Goal: Task Accomplishment & Management: Complete application form

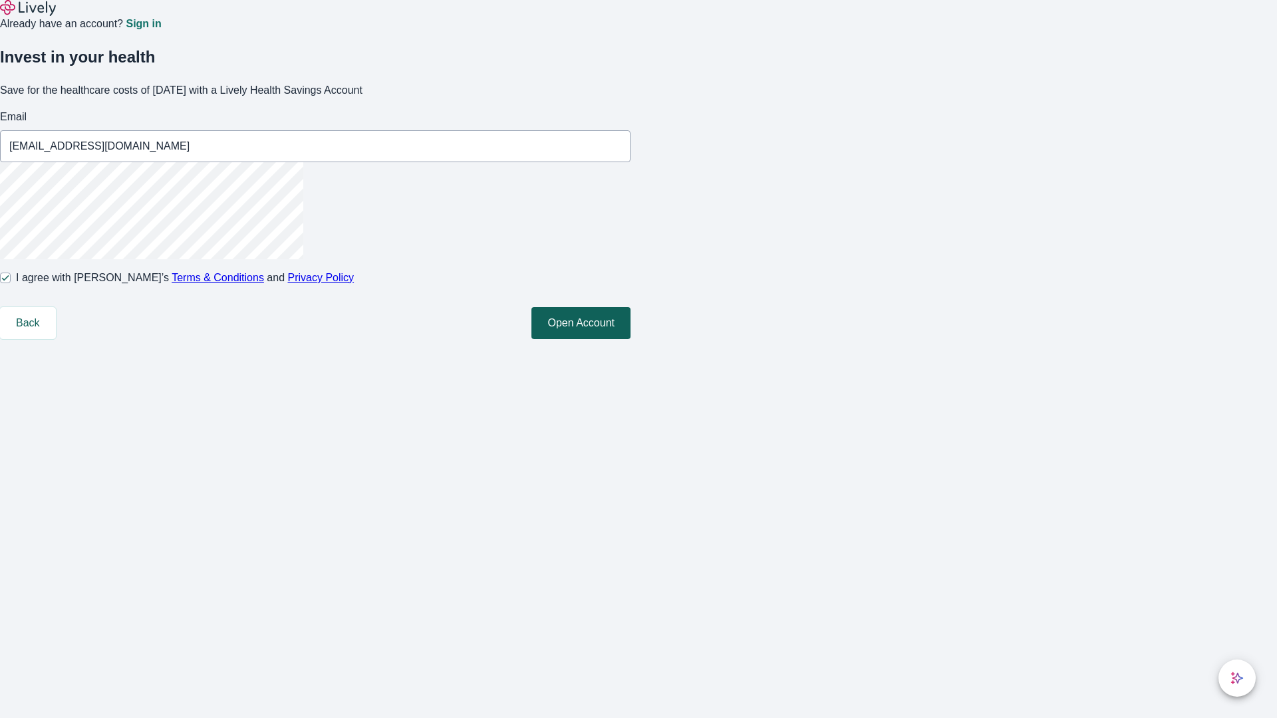
click at [630, 339] on button "Open Account" at bounding box center [580, 323] width 99 height 32
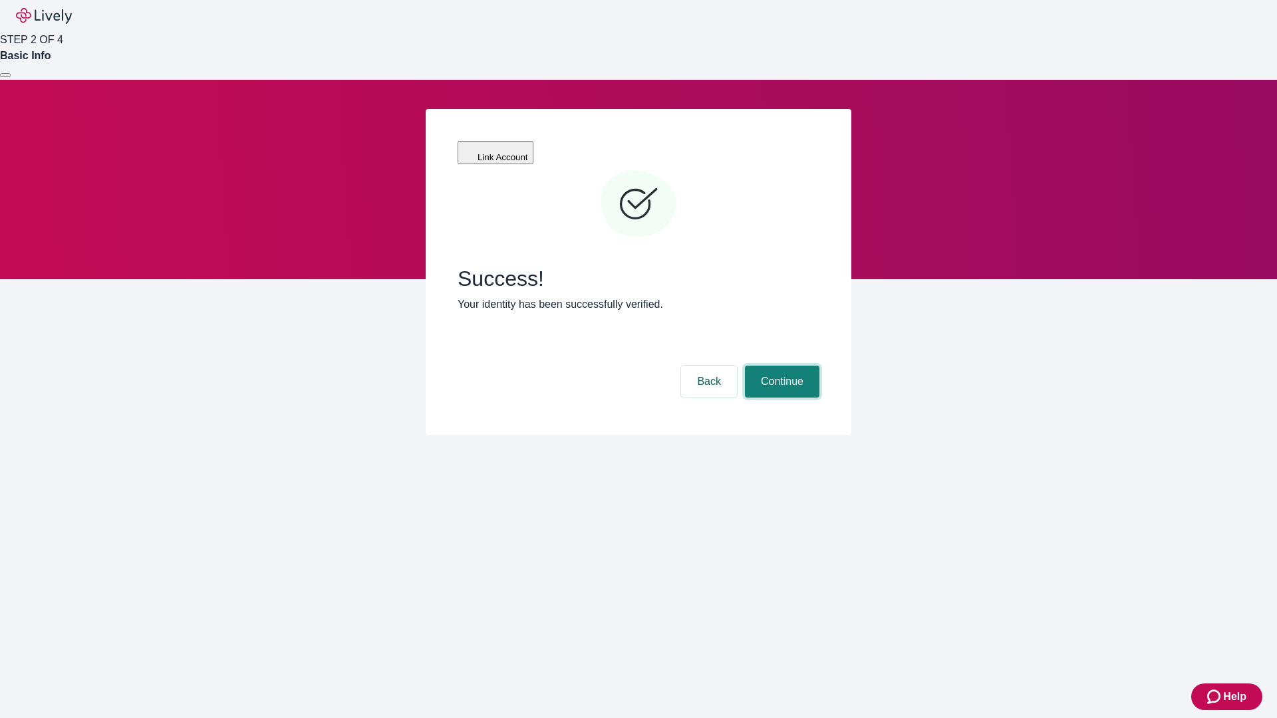
click at [780, 366] on button "Continue" at bounding box center [782, 382] width 74 height 32
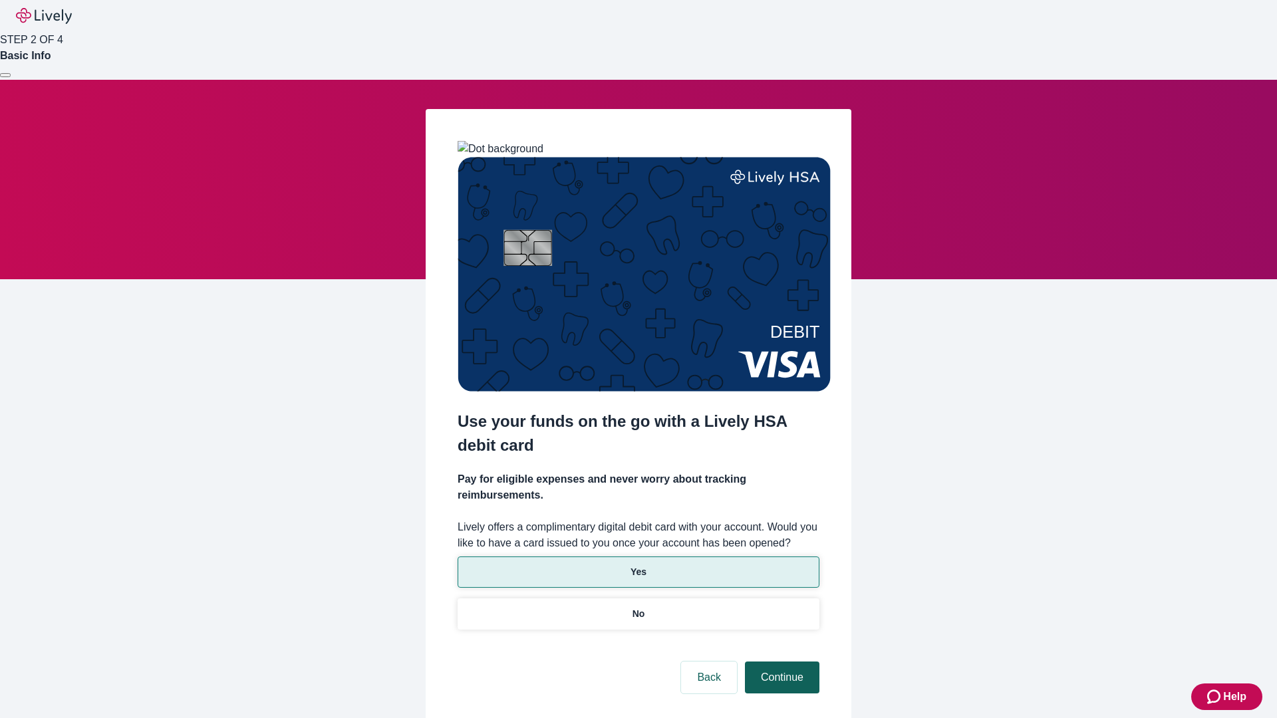
click at [638, 565] on p "Yes" at bounding box center [638, 572] width 16 height 14
click at [780, 662] on button "Continue" at bounding box center [782, 678] width 74 height 32
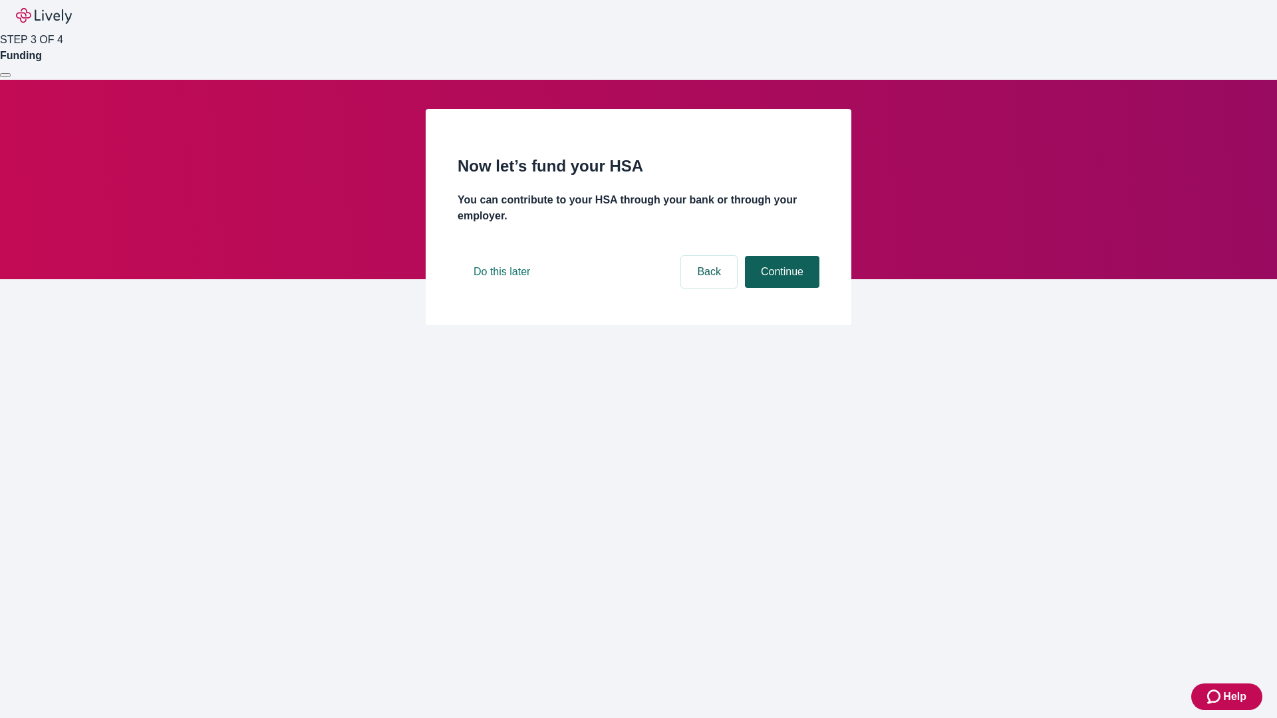
click at [780, 288] on button "Continue" at bounding box center [782, 272] width 74 height 32
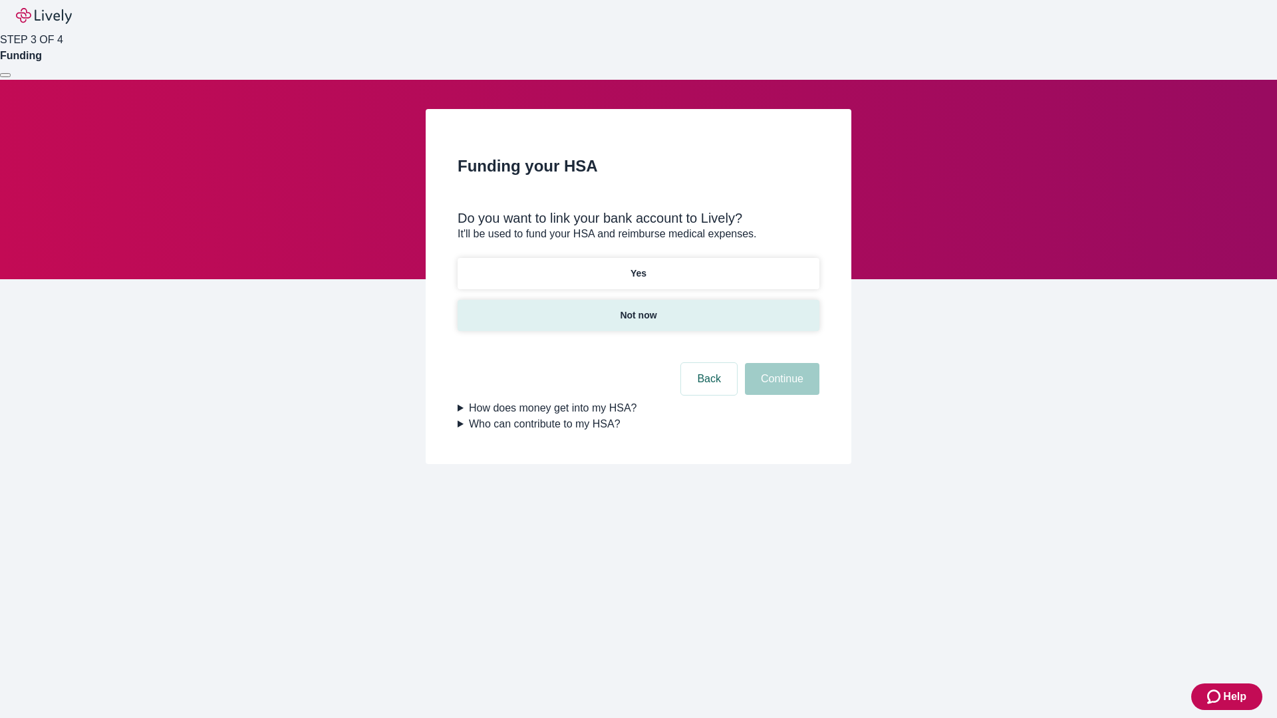
click at [638, 309] on p "Not now" at bounding box center [638, 316] width 37 height 14
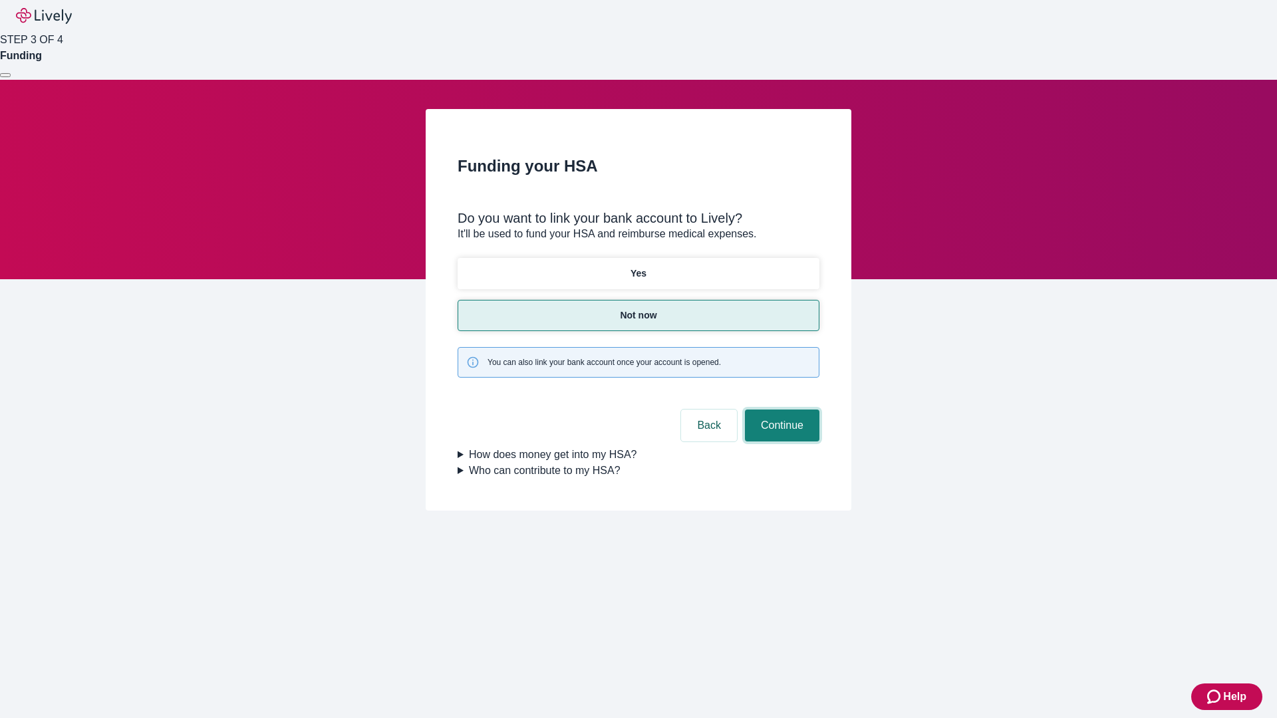
click at [780, 410] on button "Continue" at bounding box center [782, 426] width 74 height 32
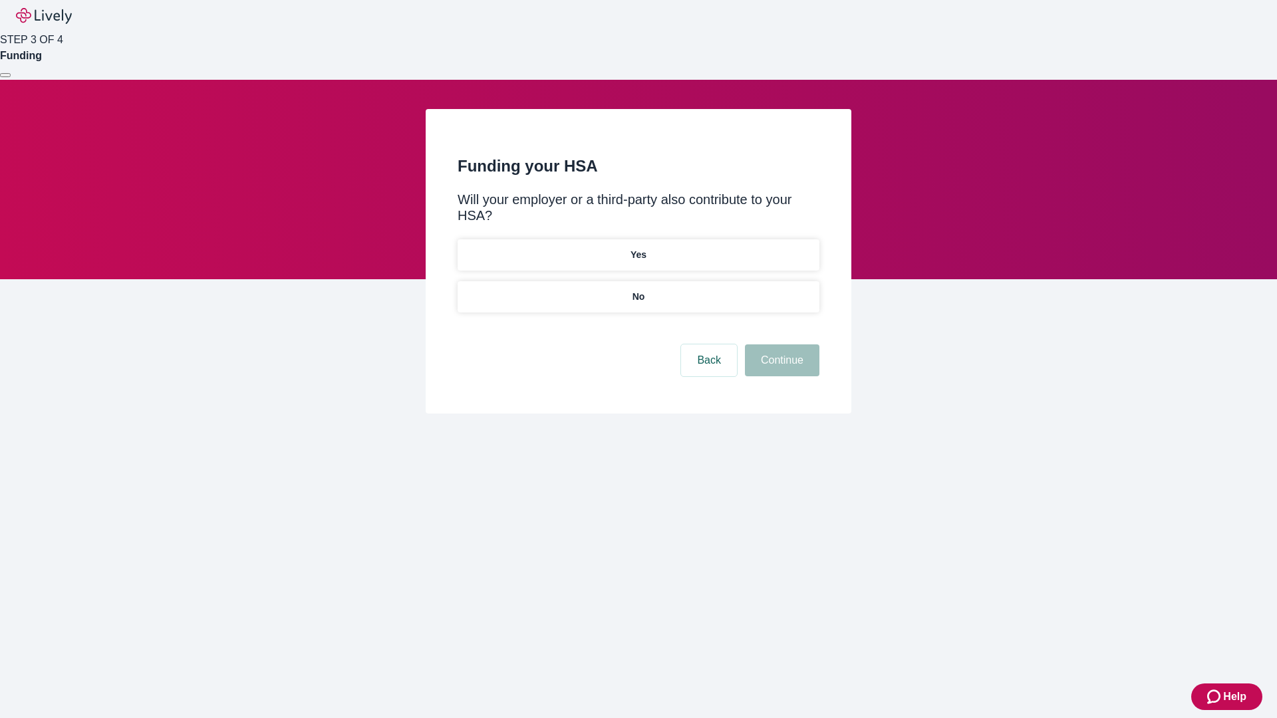
click at [638, 290] on p "No" at bounding box center [638, 297] width 13 height 14
click at [780, 344] on button "Continue" at bounding box center [782, 360] width 74 height 32
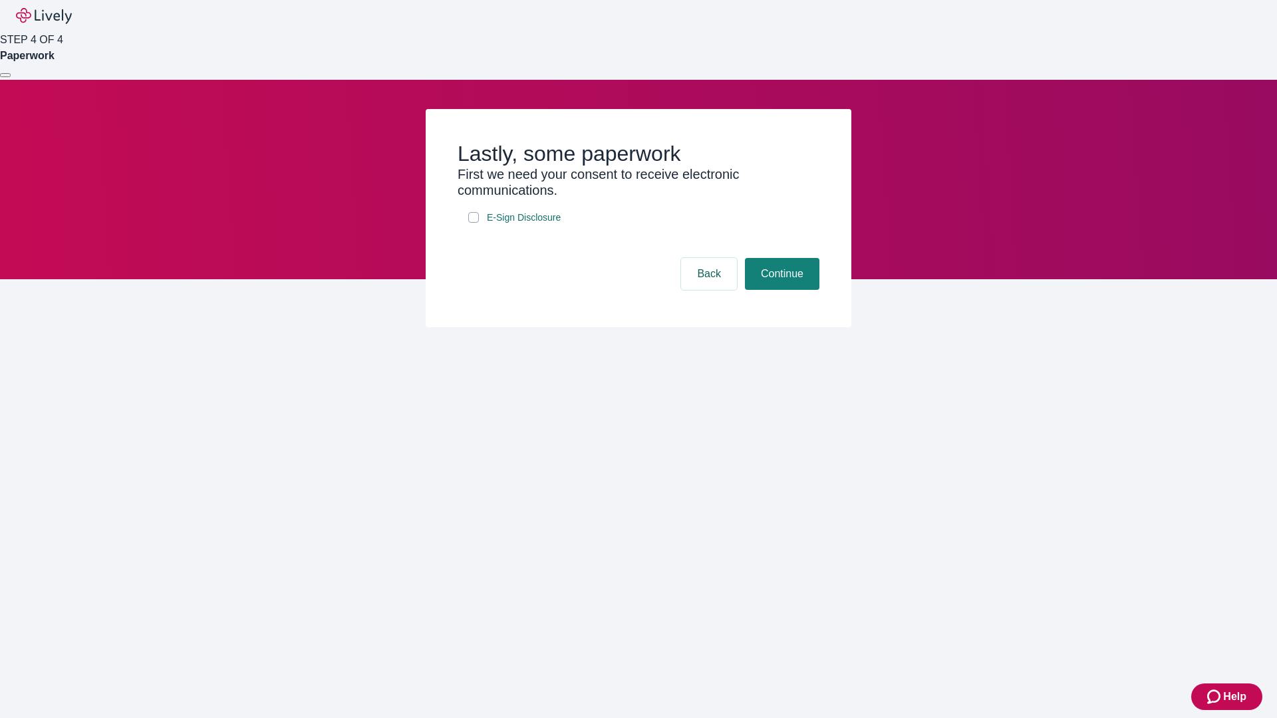
click at [473, 223] on input "E-Sign Disclosure" at bounding box center [473, 217] width 11 height 11
checkbox input "true"
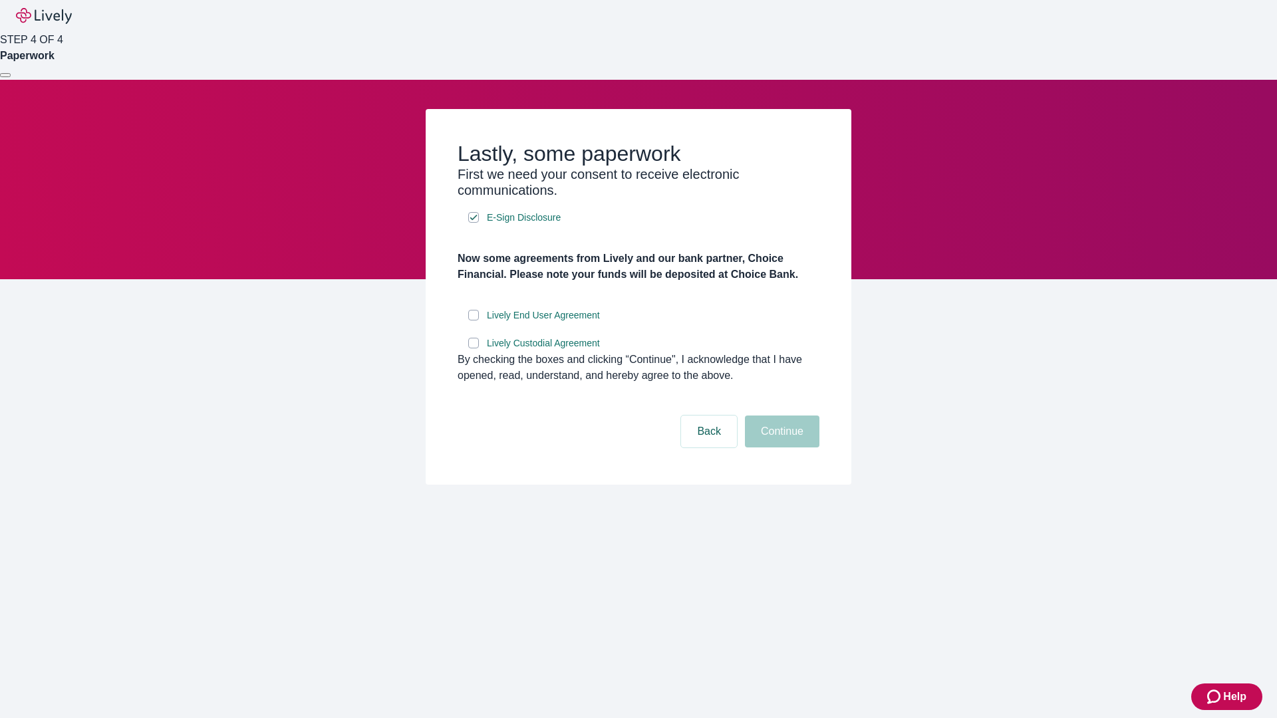
click at [473, 320] on input "Lively End User Agreement" at bounding box center [473, 315] width 11 height 11
checkbox input "true"
click at [473, 348] on input "Lively Custodial Agreement" at bounding box center [473, 343] width 11 height 11
checkbox input "true"
click at [780, 447] on button "Continue" at bounding box center [782, 432] width 74 height 32
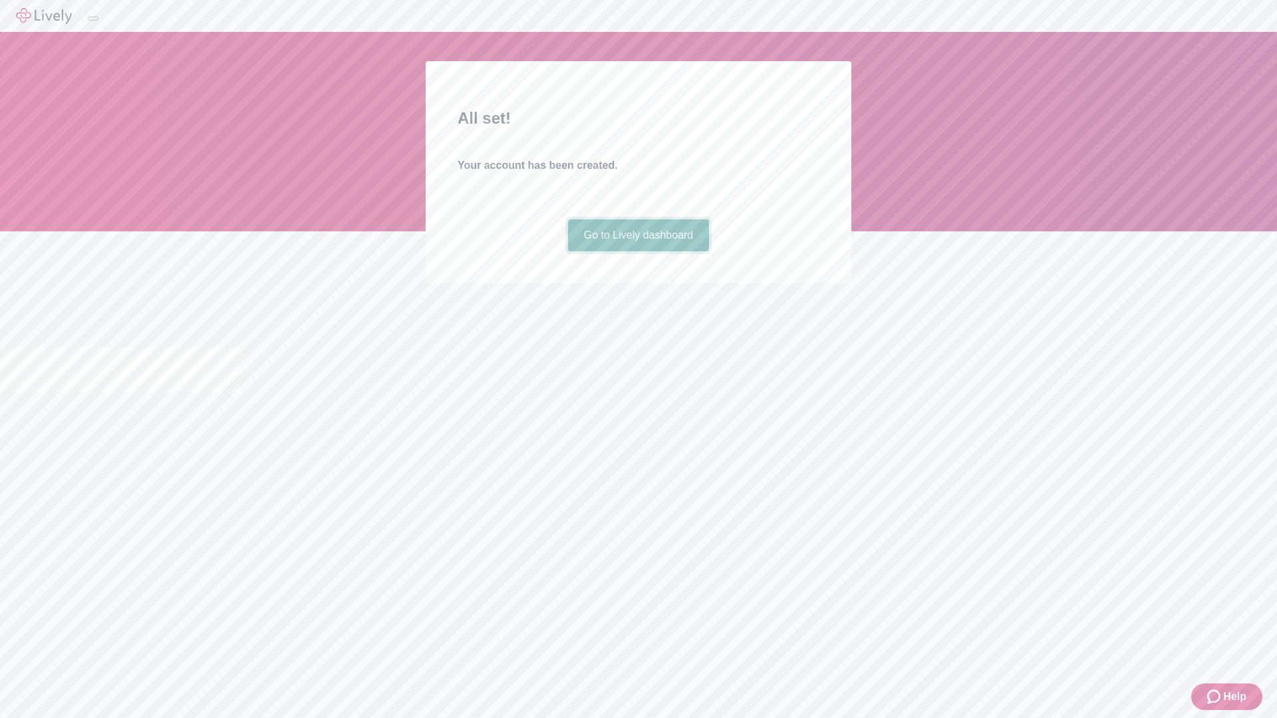
click at [638, 251] on link "Go to Lively dashboard" at bounding box center [639, 235] width 142 height 32
